Goal: Complete application form: Complete application form

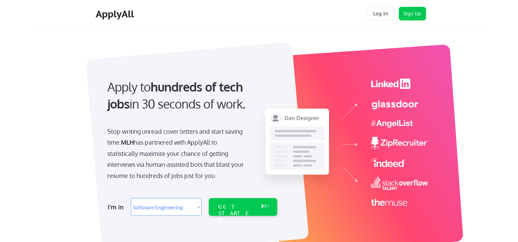
select select ""engineering""
click at [229, 200] on div "GET STARTED" at bounding box center [236, 207] width 43 height 18
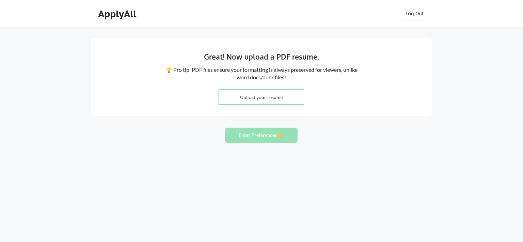
click at [268, 94] on input "file" at bounding box center [261, 97] width 85 height 15
type input "C:\fakepath\resume (1).pdf"
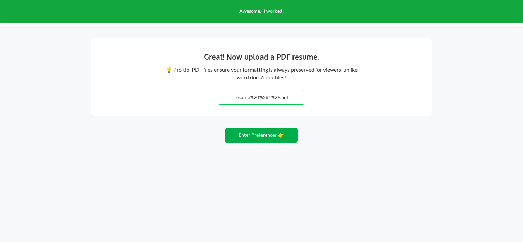
click at [274, 136] on button "Enter Preferences 👉" at bounding box center [261, 135] width 73 height 15
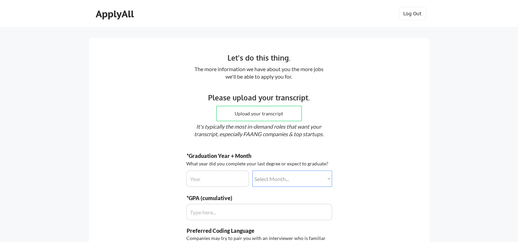
click at [244, 109] on input "file" at bounding box center [259, 113] width 85 height 15
type input "C:\fakepath\21120239.pdf"
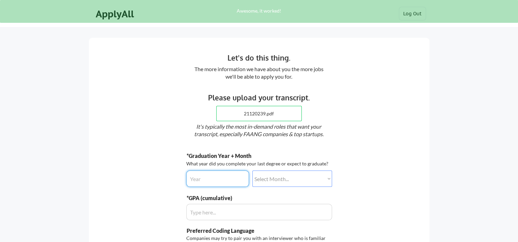
click at [237, 175] on input "input" at bounding box center [217, 179] width 63 height 16
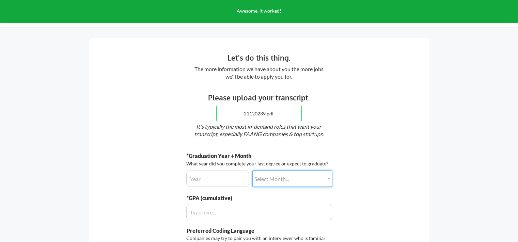
click at [209, 146] on div "Let's do this thing. The more information we have about you the more jobs we'll…" at bounding box center [259, 184] width 340 height 292
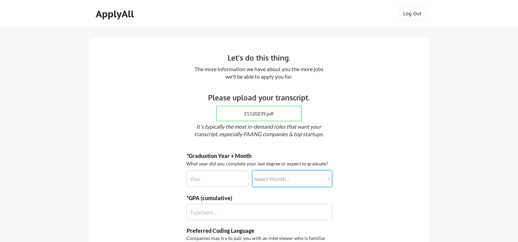
select select ""april""
click at [252, 171] on select "Select Month... January February March April May June July August September Oct…" at bounding box center [292, 179] width 80 height 16
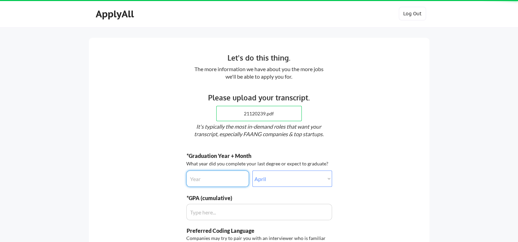
click at [214, 172] on input "input" at bounding box center [217, 179] width 63 height 16
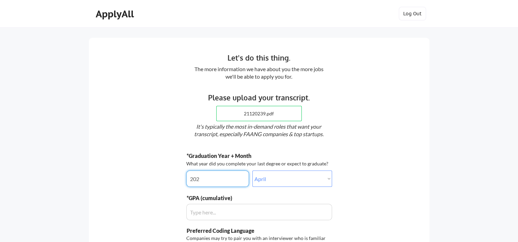
type input "2028"
click at [274, 57] on div "Let's do this thing." at bounding box center [258, 57] width 207 height 11
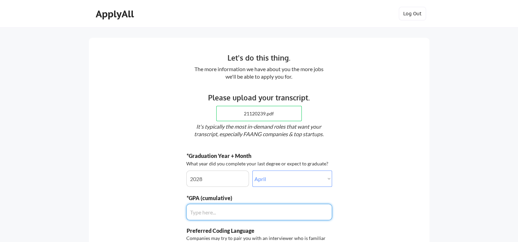
click at [235, 208] on input "input" at bounding box center [259, 212] width 146 height 16
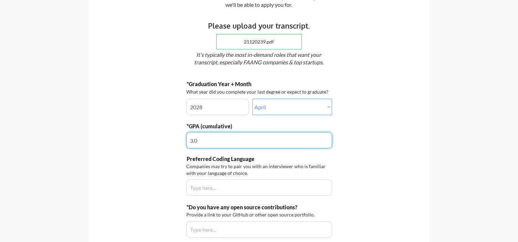
scroll to position [82, 0]
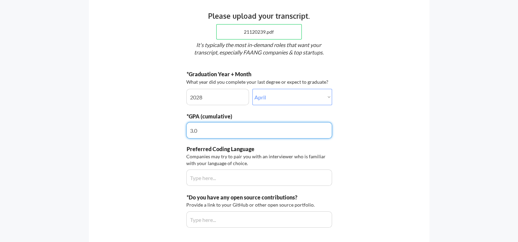
type input "3.9"
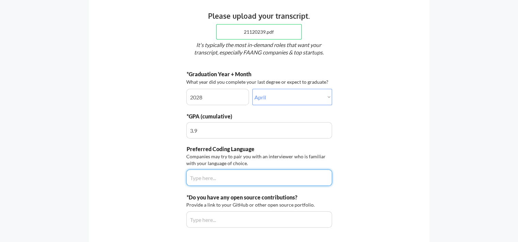
click at [216, 176] on input "input" at bounding box center [259, 178] width 146 height 16
type input "Python"
click at [279, 145] on div "Preferred Coding Language" at bounding box center [234, 148] width 94 height 7
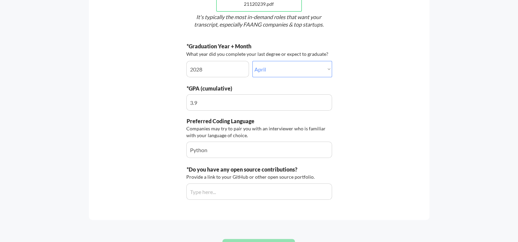
scroll to position [123, 0]
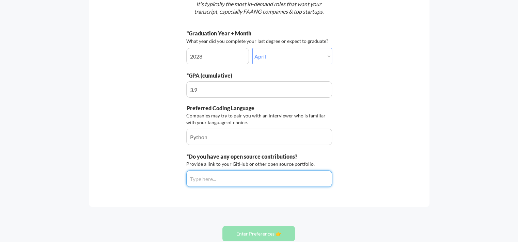
click at [248, 182] on input "input" at bounding box center [259, 179] width 146 height 16
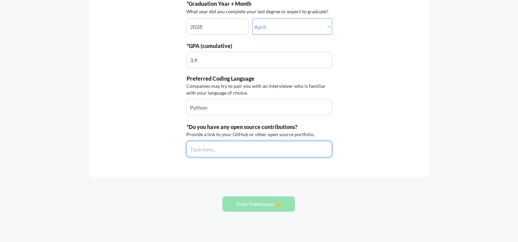
scroll to position [163, 0]
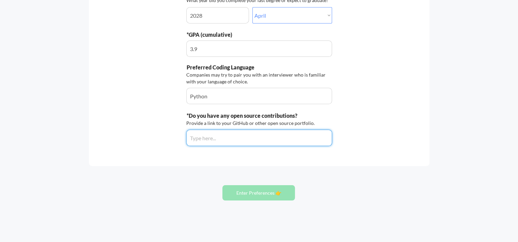
paste input "https://github.com/anandtandon8/portfolio-site"
type input "https://github.com/anandtandon8/portfolio-site"
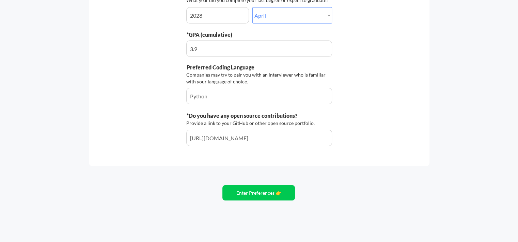
click at [282, 148] on div "Let's do this thing. The more information we have about you the more jobs we'll…" at bounding box center [259, 20] width 340 height 292
drag, startPoint x: 312, startPoint y: 134, endPoint x: 306, endPoint y: 129, distance: 7.5
click at [306, 129] on div "*Do you have any open source contributions? Provide a link to your GitHub or ot…" at bounding box center [259, 129] width 146 height 34
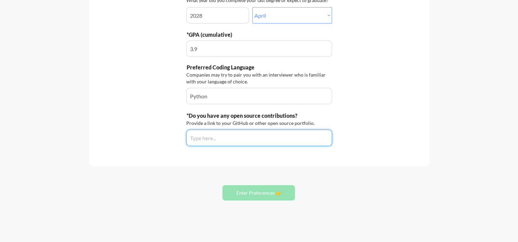
click at [244, 138] on input "input" at bounding box center [259, 138] width 146 height 16
paste input "https://github.com/anandtandon8"
type input "https://github.com/anandtandon8"
click at [299, 168] on div "Let's do this thing. The more information we have about you the more jobs we'll…" at bounding box center [259, 41] width 518 height 409
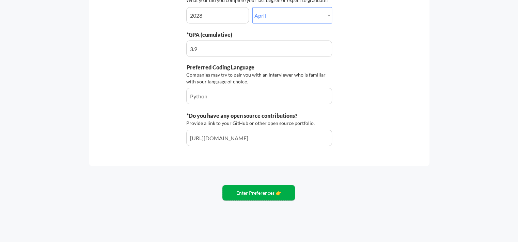
click at [276, 189] on button "Enter Preferences 👉" at bounding box center [258, 192] width 73 height 15
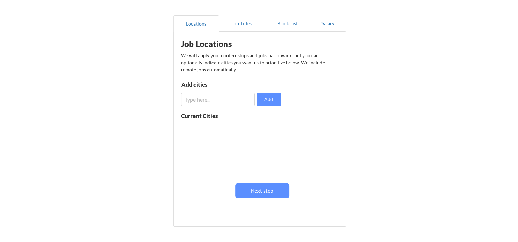
scroll to position [17, 0]
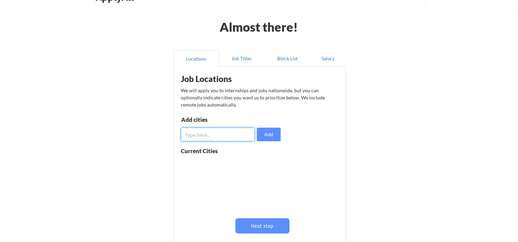
click at [238, 130] on input "input" at bounding box center [218, 135] width 74 height 14
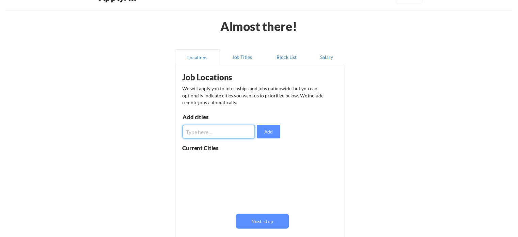
scroll to position [58, 0]
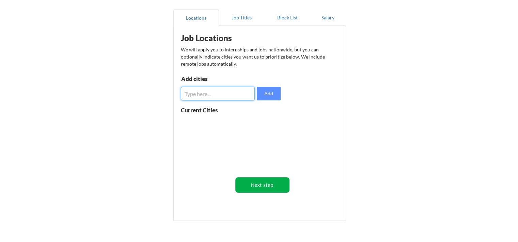
click at [270, 181] on button "Next step" at bounding box center [262, 184] width 54 height 15
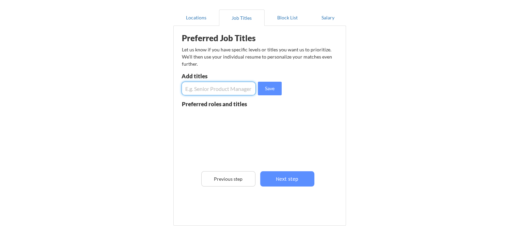
click at [240, 92] on input "input" at bounding box center [218, 89] width 74 height 14
click at [276, 177] on button "Next step" at bounding box center [287, 178] width 54 height 15
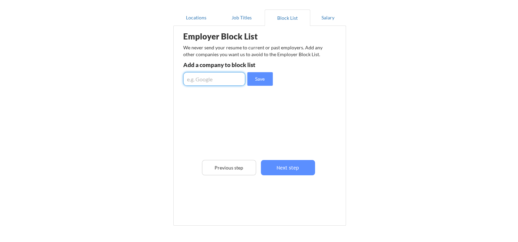
click at [216, 78] on input "input" at bounding box center [214, 79] width 62 height 14
type input "Toyota Canada Inc"
click at [254, 84] on button "Save" at bounding box center [260, 79] width 26 height 14
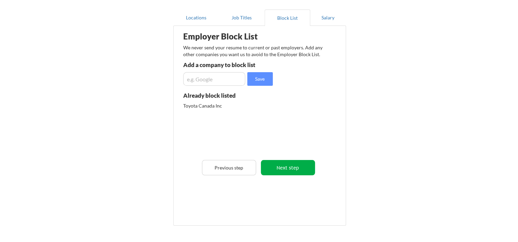
click at [293, 166] on button "Next step" at bounding box center [288, 167] width 54 height 15
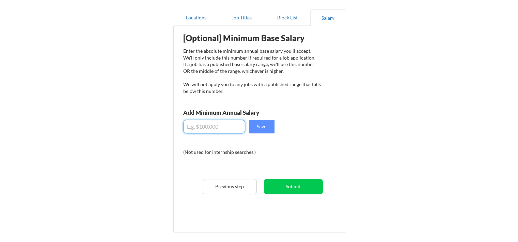
click at [216, 121] on input "input" at bounding box center [214, 127] width 62 height 14
click at [276, 146] on div "[Optional] Minimum Base Salary Enter the absolute minimum annual base salary yo…" at bounding box center [261, 126] width 168 height 195
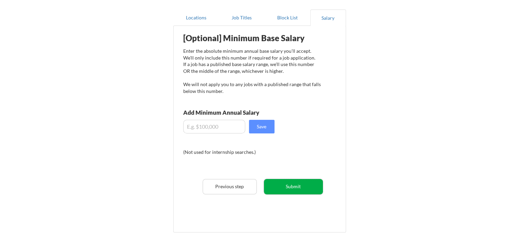
click at [294, 187] on button "Submit" at bounding box center [293, 186] width 59 height 15
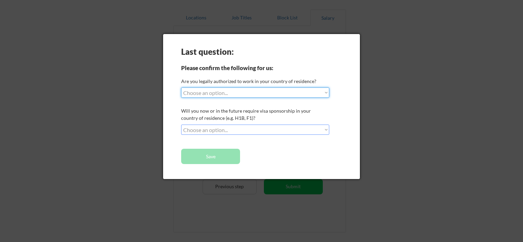
select select ""yes__i_am_a_[DEMOGRAPHIC_DATA]""
click at [181, 88] on select "Choose an option... Yes, I am a [DEMOGRAPHIC_DATA] Citizen Yes, I am a [DEMOGRA…" at bounding box center [255, 93] width 148 height 10
select select ""yes__i_am_a_[DEMOGRAPHIC_DATA]""
click at [181, 88] on select "Choose an option... Yes, I am a [DEMOGRAPHIC_DATA] Citizen Yes, I am a [DEMOGRA…" at bounding box center [255, 93] width 148 height 10
select select ""PLACEHOLDER_1427118222253""
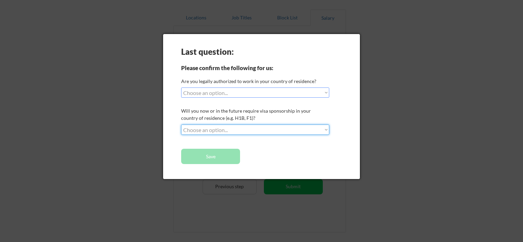
select select ""yes__i_will_need_sponsorship""
click at [181, 125] on select "Choose an option... No, I will not need sponsorship Yes, I will need sponsorship" at bounding box center [255, 130] width 148 height 10
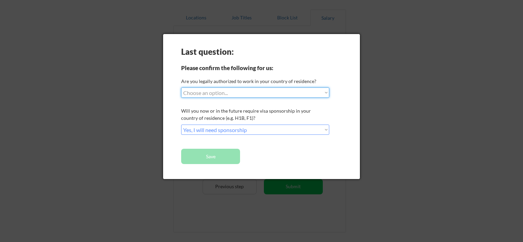
select select ""yes__i_am_a_[DEMOGRAPHIC_DATA]""
click at [181, 88] on select "Choose an option... Yes, I am a [DEMOGRAPHIC_DATA] Citizen Yes, I am a [DEMOGRA…" at bounding box center [255, 93] width 148 height 10
click at [253, 67] on div "Last question: Please confirm the following for us: Are you legally authorized …" at bounding box center [261, 106] width 197 height 145
click at [201, 155] on button "Save" at bounding box center [210, 156] width 59 height 15
click at [126, 131] on div at bounding box center [261, 121] width 523 height 242
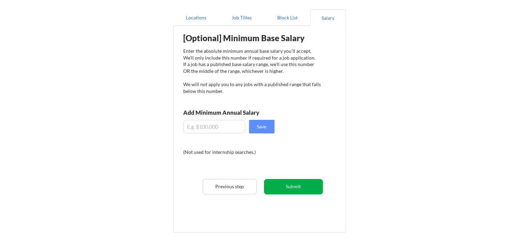
click at [281, 185] on button "Submit" at bounding box center [293, 186] width 59 height 15
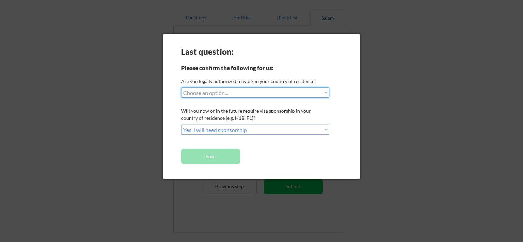
select select ""yes__i_am_a_[DEMOGRAPHIC_DATA]""
click at [181, 88] on select "Choose an option... Yes, I am a [DEMOGRAPHIC_DATA] Citizen Yes, I am a [DEMOGRA…" at bounding box center [255, 93] width 148 height 10
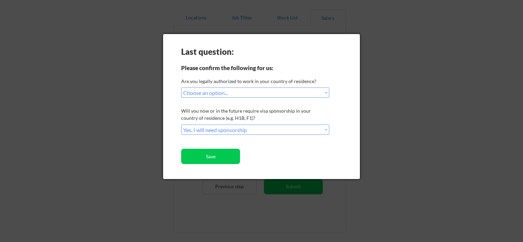
select select ""PLACEHOLDER_1427118222253""
click at [93, 138] on div at bounding box center [261, 121] width 523 height 242
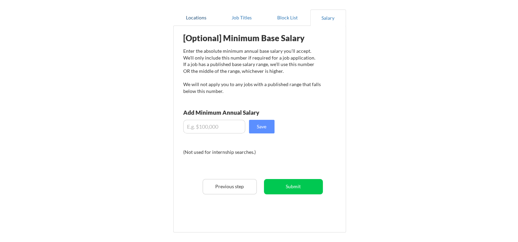
click at [188, 19] on button "Locations" at bounding box center [196, 18] width 46 height 16
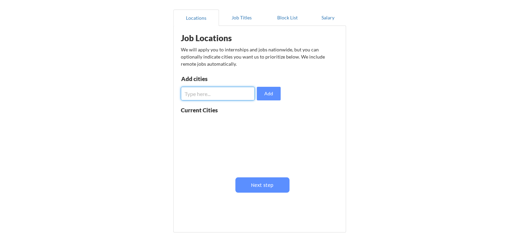
click at [215, 95] on input "input" at bounding box center [218, 94] width 74 height 14
type input "[GEOGRAPHIC_DATA]"
click at [265, 101] on div "Job Locations We will apply you to internships and jobs nationwide, but you can…" at bounding box center [261, 120] width 168 height 183
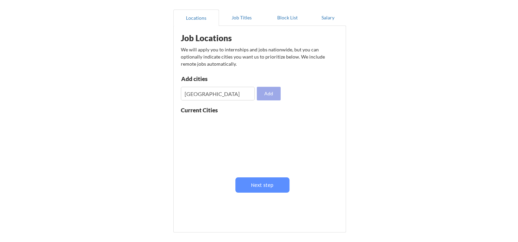
click at [269, 85] on div "Add cities Add" at bounding box center [232, 88] width 102 height 25
click at [267, 87] on button "Add" at bounding box center [269, 94] width 24 height 14
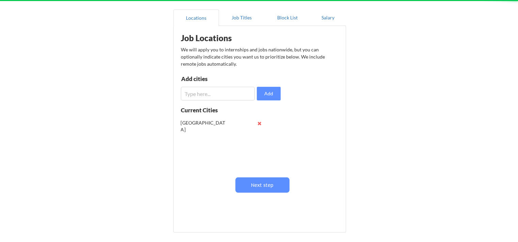
click at [196, 105] on div "Job Locations We will apply you to internships and jobs nationwide, but you can…" at bounding box center [261, 120] width 168 height 183
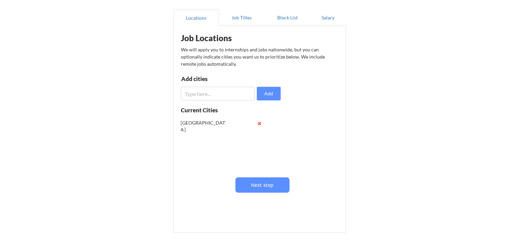
click at [201, 91] on input "input" at bounding box center [218, 94] width 74 height 14
type input "[GEOGRAPHIC_DATA]"
click at [264, 82] on div "Add cities Add" at bounding box center [232, 88] width 102 height 25
click at [268, 96] on button "Add" at bounding box center [269, 94] width 24 height 14
drag, startPoint x: 232, startPoint y: 95, endPoint x: 227, endPoint y: 74, distance: 21.6
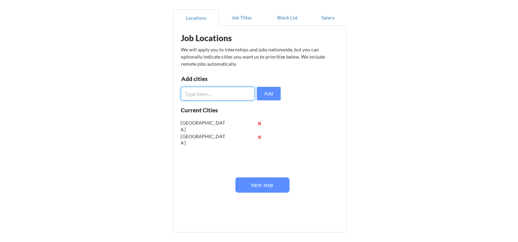
click at [232, 94] on input "input" at bounding box center [218, 94] width 74 height 14
type input "[GEOGRAPHIC_DATA]"
click at [275, 95] on button "Add" at bounding box center [269, 94] width 24 height 14
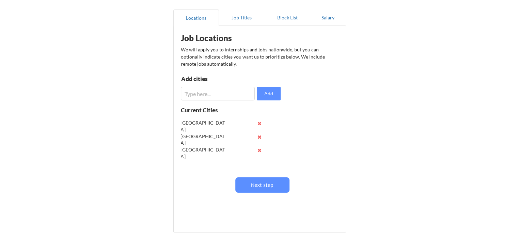
click at [228, 93] on input "input" at bounding box center [218, 94] width 74 height 14
type input "[US_STATE]"
click at [277, 93] on button "Add" at bounding box center [269, 94] width 24 height 14
drag, startPoint x: 191, startPoint y: 106, endPoint x: 190, endPoint y: 96, distance: 9.2
click at [191, 103] on div "Job Locations We will apply you to internships and jobs nationwide, but you can…" at bounding box center [261, 120] width 168 height 183
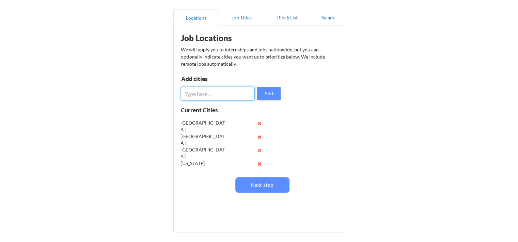
click at [190, 95] on input "input" at bounding box center [218, 94] width 74 height 14
type input "[GEOGRAPHIC_DATA]"
click at [280, 90] on button "Add" at bounding box center [269, 94] width 24 height 14
click at [241, 87] on input "input" at bounding box center [218, 94] width 74 height 14
type input "Seattle"
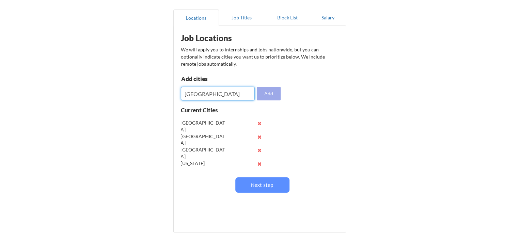
click at [267, 90] on button "Add" at bounding box center [269, 94] width 24 height 14
click at [225, 94] on input "input" at bounding box center [218, 94] width 74 height 14
type input "San Jose"
click at [272, 88] on button "Add" at bounding box center [269, 94] width 24 height 14
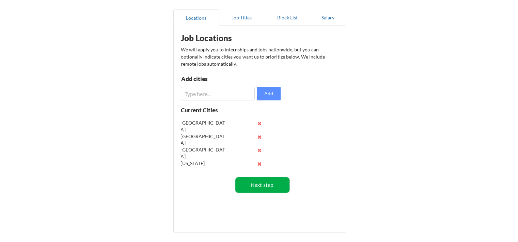
click at [265, 180] on button "Next step" at bounding box center [262, 184] width 54 height 15
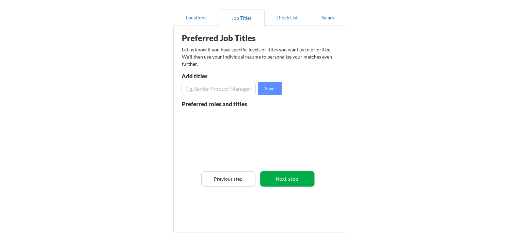
click at [289, 177] on button "Next step" at bounding box center [287, 178] width 54 height 15
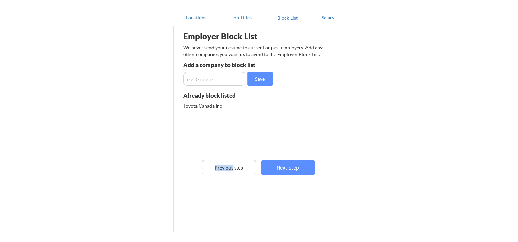
click at [289, 177] on div "Employer Block List We never send your resume to current or past employers. Add…" at bounding box center [259, 116] width 165 height 176
click at [293, 168] on button "Next step" at bounding box center [288, 167] width 54 height 15
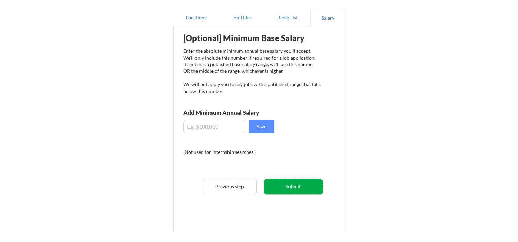
click at [285, 183] on button "Submit" at bounding box center [293, 186] width 59 height 15
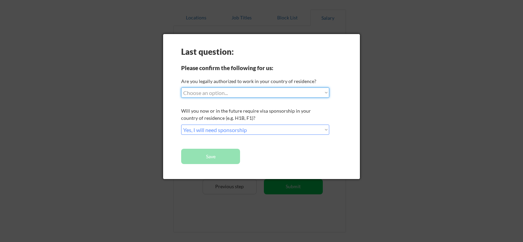
select select ""yes__i_am_a_us_citizen""
click at [181, 88] on select "Choose an option... Yes, I am a [DEMOGRAPHIC_DATA] Citizen Yes, I am a [DEMOGRA…" at bounding box center [255, 93] width 148 height 10
select select ""yes__i_am_a_[DEMOGRAPHIC_DATA]""
click at [181, 88] on select "Choose an option... Yes, I am a [DEMOGRAPHIC_DATA] Citizen Yes, I am a [DEMOGRA…" at bounding box center [255, 93] width 148 height 10
click at [401, 36] on div at bounding box center [261, 121] width 523 height 242
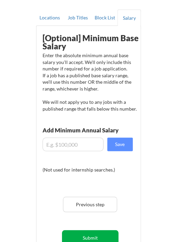
click at [84, 233] on button "Submit" at bounding box center [90, 237] width 57 height 15
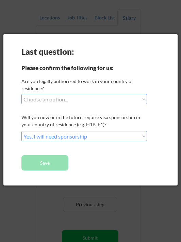
click at [57, 158] on button "Save" at bounding box center [44, 162] width 47 height 15
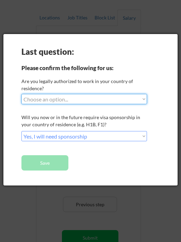
click at [21, 94] on select "Choose an option... Yes, I am a [DEMOGRAPHIC_DATA] Citizen Yes, I am a [DEMOGRA…" at bounding box center [84, 99] width 126 height 10
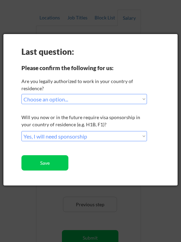
select select ""PLACEHOLDER_1427118222253""
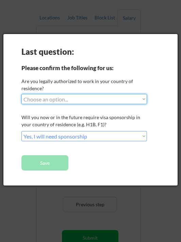
click at [21, 94] on select "Choose an option... Yes, I am a [DEMOGRAPHIC_DATA] Citizen Yes, I am a [DEMOGRA…" at bounding box center [84, 99] width 126 height 10
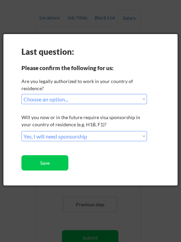
select select ""PLACEHOLDER_1427118222253""
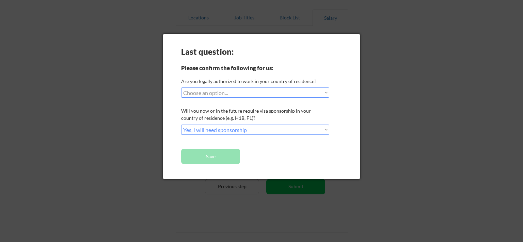
click at [430, 29] on div at bounding box center [261, 121] width 523 height 242
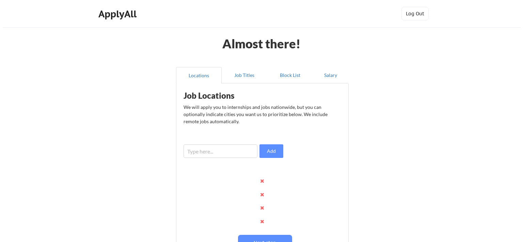
scroll to position [58, 0]
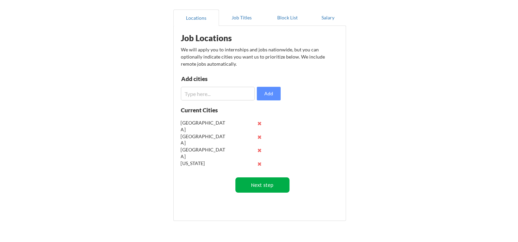
click at [260, 184] on button "Next step" at bounding box center [262, 184] width 54 height 15
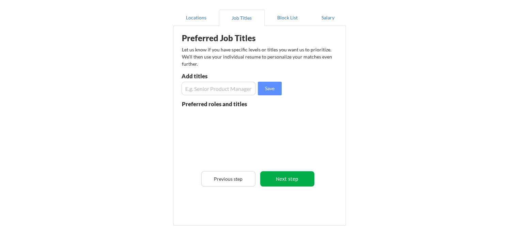
click at [276, 179] on button "Next step" at bounding box center [287, 178] width 54 height 15
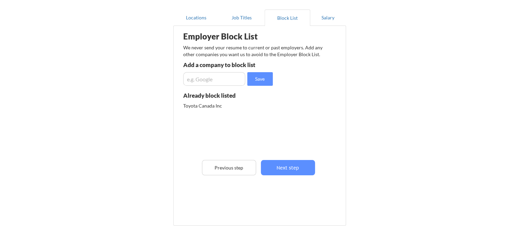
click at [286, 175] on div "Employer Block List We never send your resume to current or past employers. Add…" at bounding box center [259, 116] width 165 height 176
click at [290, 165] on button "Next step" at bounding box center [288, 167] width 54 height 15
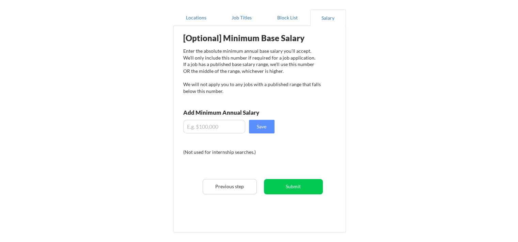
click at [288, 178] on div "[Optional] Minimum Base Salary Enter the absolute minimum annual base salary yo…" at bounding box center [261, 126] width 168 height 195
click at [287, 180] on button "Submit" at bounding box center [293, 186] width 59 height 15
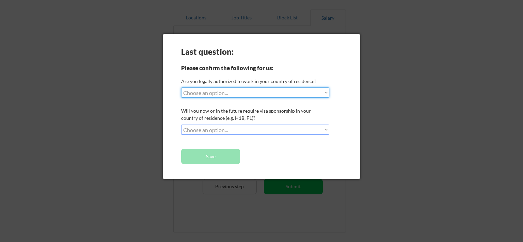
select select ""yes__i_am_a_[DEMOGRAPHIC_DATA]""
click at [181, 88] on select "Choose an option... Yes, I am a [DEMOGRAPHIC_DATA] Citizen Yes, I am a [DEMOGRA…" at bounding box center [255, 93] width 148 height 10
select select ""no__i_am_not__yet__authorized""
click at [181, 88] on select "Choose an option... Yes, I am a [DEMOGRAPHIC_DATA] Citizen Yes, I am a [DEMOGRA…" at bounding box center [255, 93] width 148 height 10
select select ""PLACEHOLDER_1427118222253""
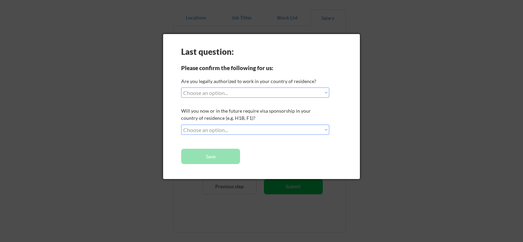
click at [211, 109] on div "Will you now or in the future require visa sponsorship in your country of resid…" at bounding box center [254, 114] width 146 height 14
select select ""yes__i_will_need_sponsorship""
click at [181, 125] on select "Choose an option... No, I will not need sponsorship Yes, I will need sponsorship" at bounding box center [255, 130] width 148 height 10
click at [211, 155] on button "Save" at bounding box center [210, 156] width 59 height 15
click at [219, 144] on div "Last question: Please confirm the following for us: Are you legally authorized …" at bounding box center [261, 106] width 197 height 145
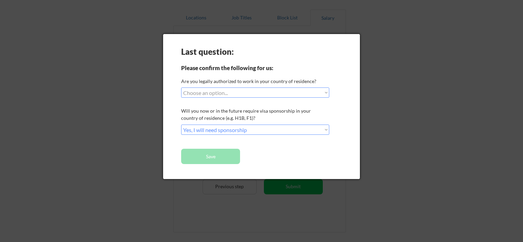
click at [222, 160] on button "Save" at bounding box center [210, 156] width 59 height 15
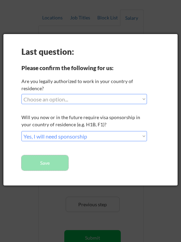
click at [54, 160] on button "Save" at bounding box center [44, 162] width 47 height 15
click at [99, 153] on div "Last question: Please confirm the following for us: Are you legally authorized …" at bounding box center [90, 110] width 174 height 152
click at [49, 163] on button "Save" at bounding box center [44, 162] width 47 height 15
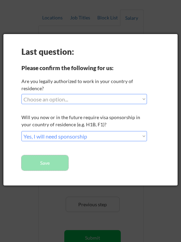
click at [49, 163] on button "Save" at bounding box center [44, 162] width 47 height 15
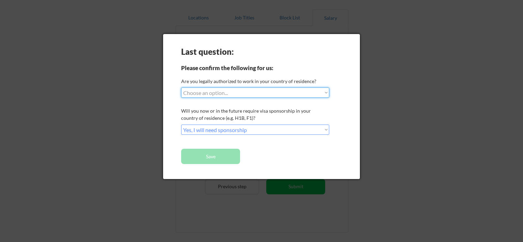
click at [145, 100] on body "Almost there! Locations Job Titles Block List Salary Employer Block List We nev…" at bounding box center [261, 63] width 523 height 242
drag, startPoint x: 224, startPoint y: 143, endPoint x: 226, endPoint y: 131, distance: 11.8
click at [224, 140] on div "Last question: Please confirm the following for us: Are you legally authorized …" at bounding box center [261, 106] width 197 height 145
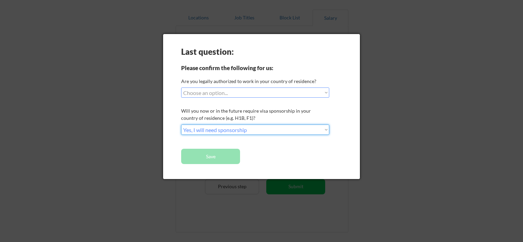
select select ""no__i_will_not_need_sponsorship""
click at [181, 125] on select "Choose an option... No, I will not need sponsorship Yes, I will need sponsorship" at bounding box center [255, 130] width 148 height 10
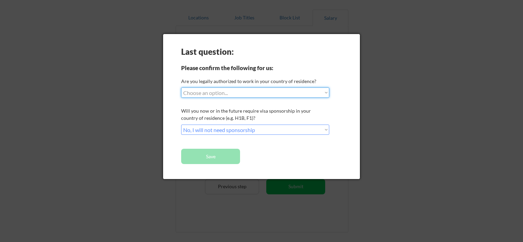
click at [181, 88] on select "Choose an option... Yes, I am a [DEMOGRAPHIC_DATA] Citizen Yes, I am a [DEMOGRA…" at bounding box center [255, 93] width 148 height 10
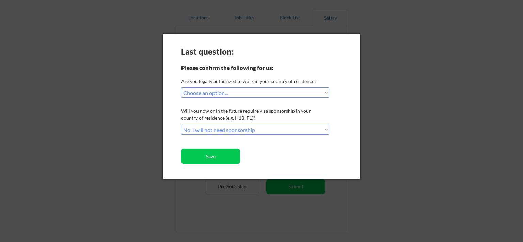
select select ""PLACEHOLDER_1427118222253""
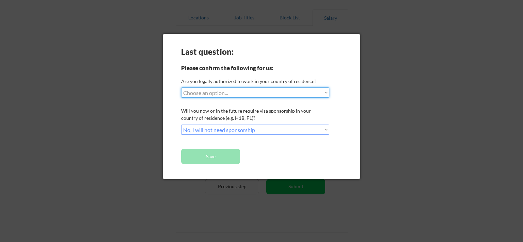
click at [181, 88] on select "Choose an option... Yes, I am a [DEMOGRAPHIC_DATA] Citizen Yes, I am a [DEMOGRA…" at bounding box center [255, 93] width 148 height 10
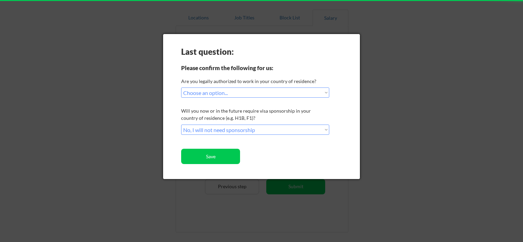
select select ""PLACEHOLDER_1427118222253""
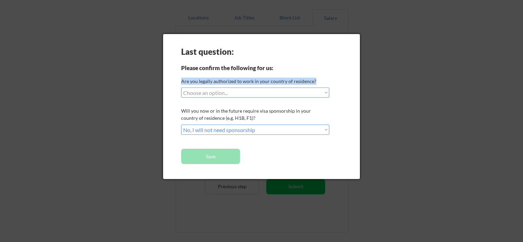
drag, startPoint x: 181, startPoint y: 81, endPoint x: 337, endPoint y: 80, distance: 155.6
click at [337, 80] on div "Last question: Please confirm the following for us: Are you legally authorized …" at bounding box center [261, 106] width 197 height 145
copy div "Are you legally authorized to work in your country of residence?"
